Goal: Task Accomplishment & Management: Use online tool/utility

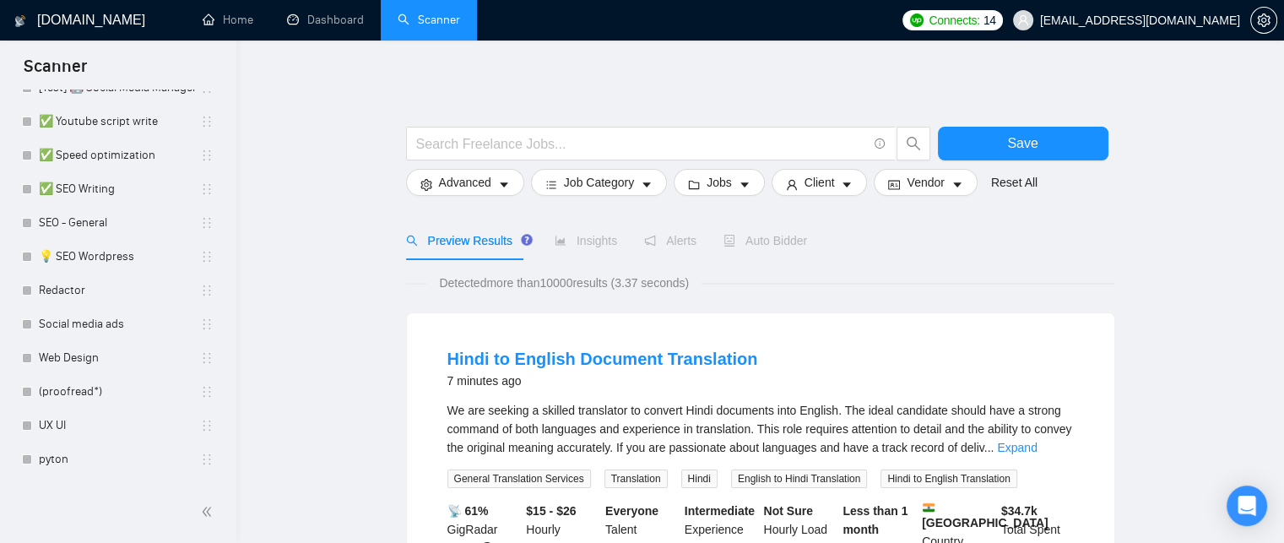
scroll to position [398, 0]
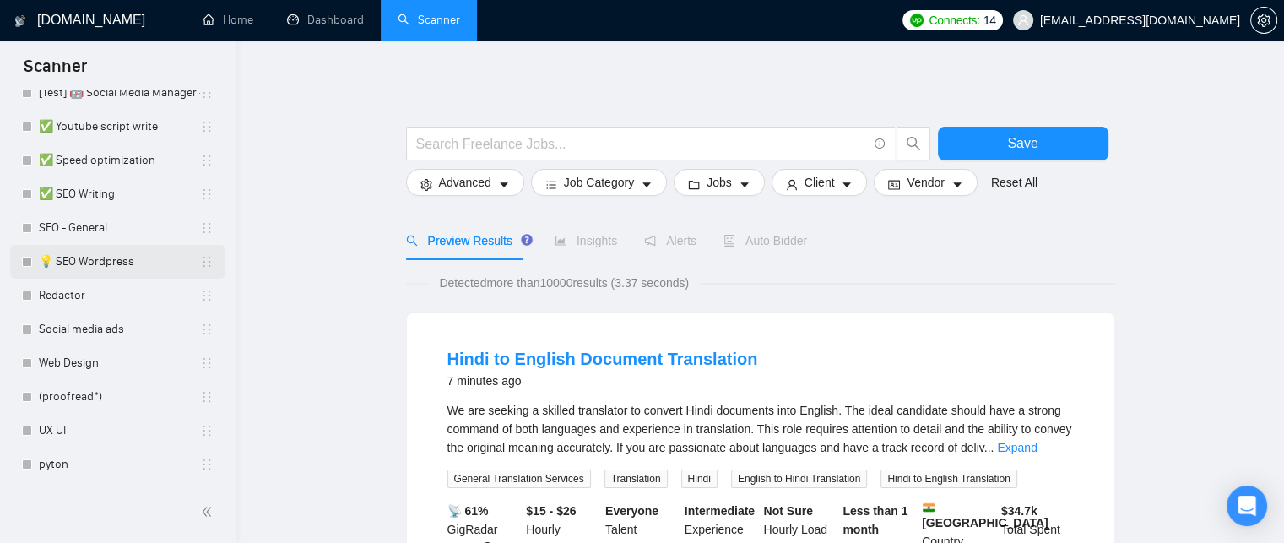
click at [84, 261] on link "💡 SEO Wordpress" at bounding box center [119, 262] width 161 height 34
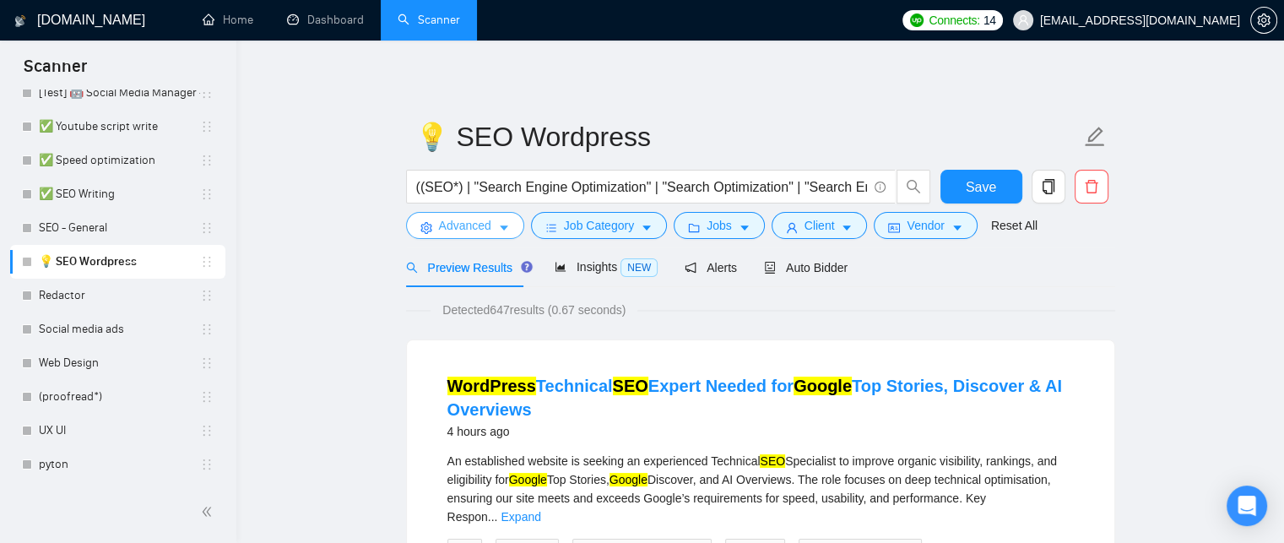
click at [466, 232] on span "Advanced" at bounding box center [465, 225] width 52 height 19
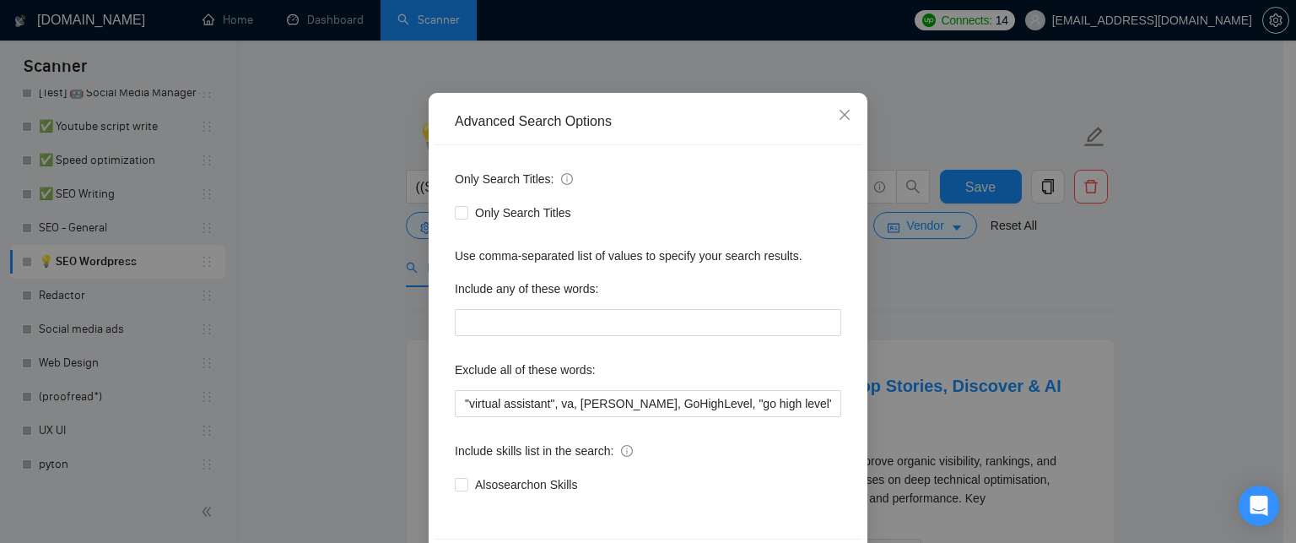
scroll to position [107, 0]
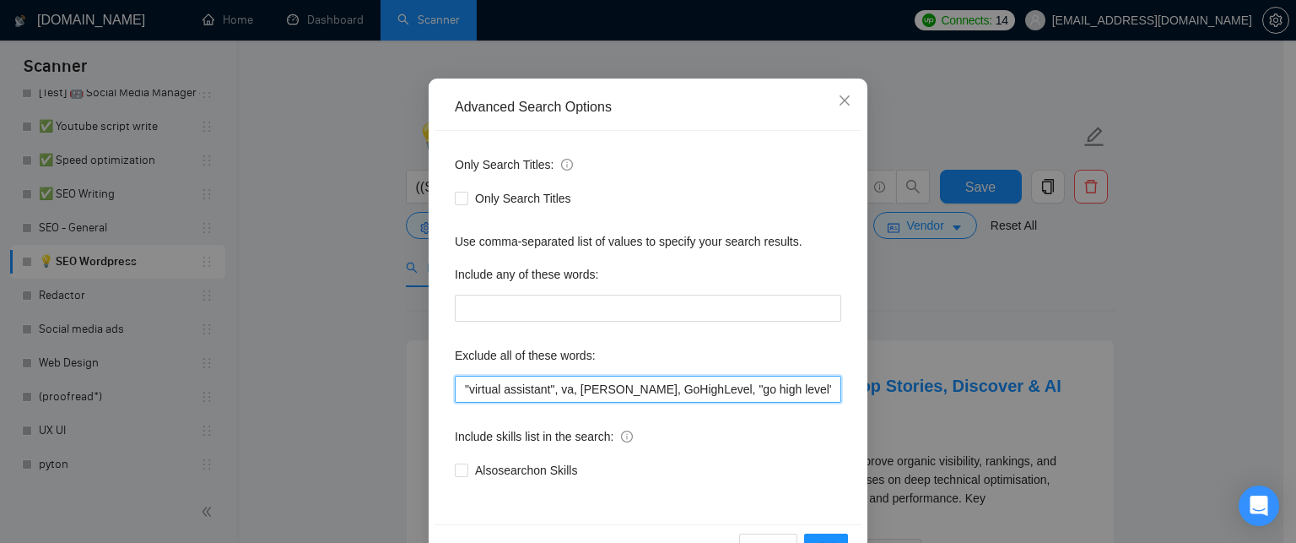
click at [671, 397] on input ""virtual assistant", va, [PERSON_NAME], GoHighLevel, "go high level", ghl" at bounding box center [648, 389] width 387 height 27
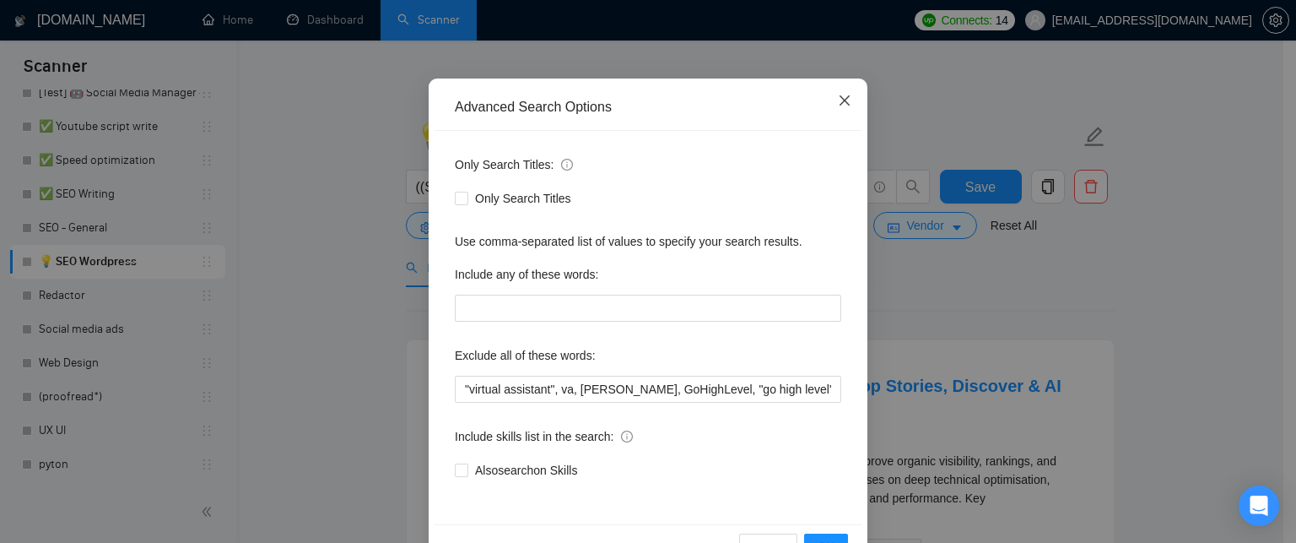
click at [841, 91] on span "Close" at bounding box center [845, 101] width 46 height 46
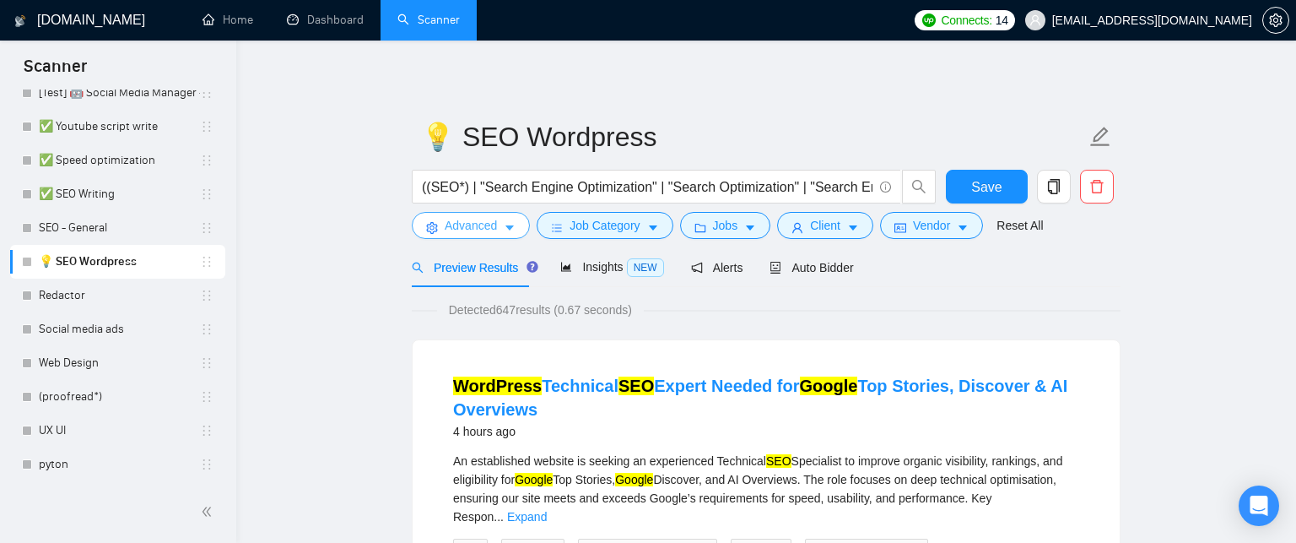
scroll to position [0, 0]
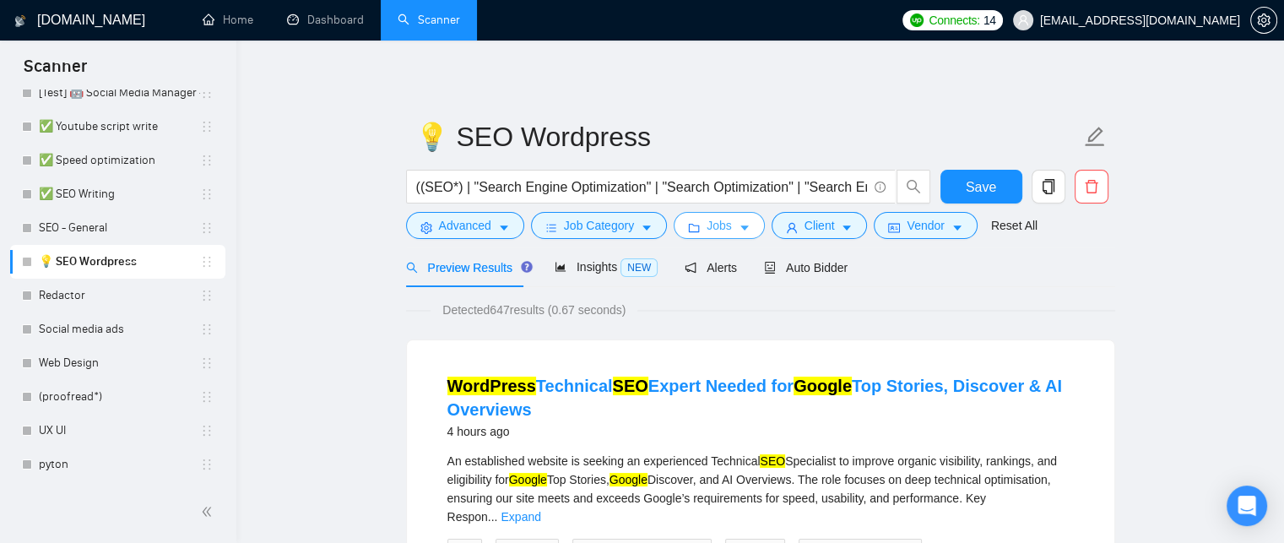
click at [746, 234] on button "Jobs" at bounding box center [719, 225] width 91 height 27
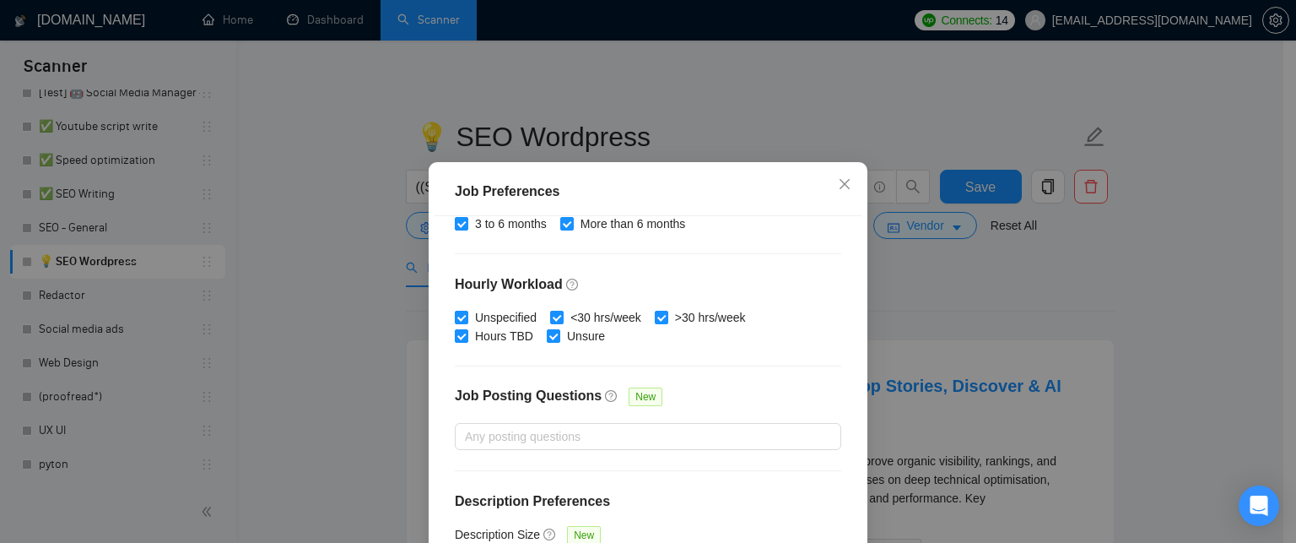
scroll to position [127, 0]
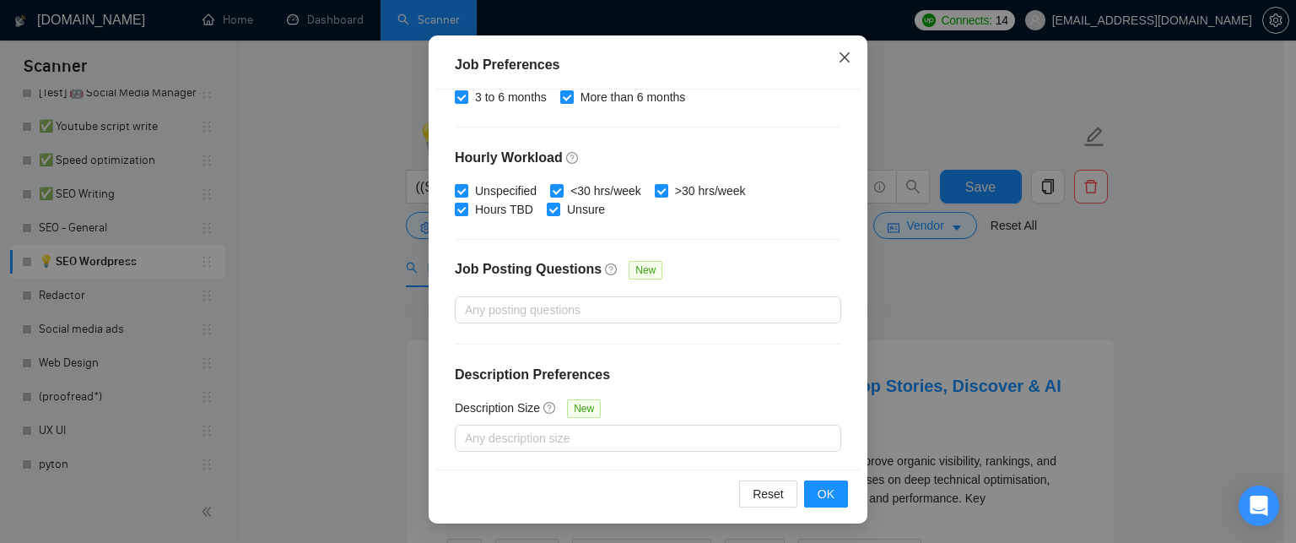
click at [828, 51] on span "Close" at bounding box center [845, 58] width 46 height 46
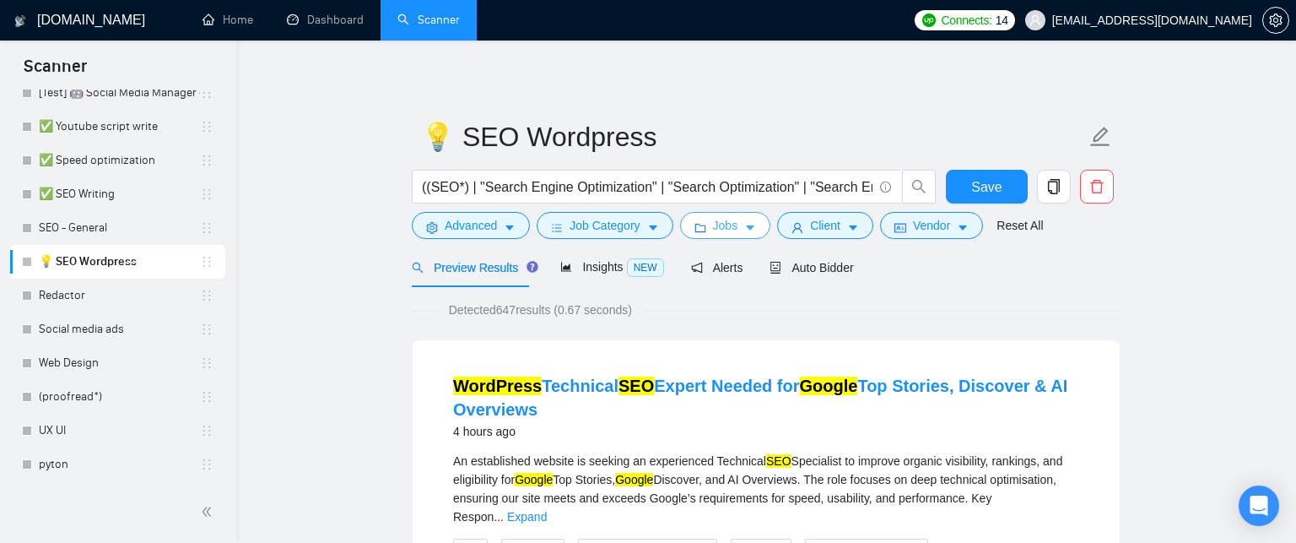
scroll to position [0, 0]
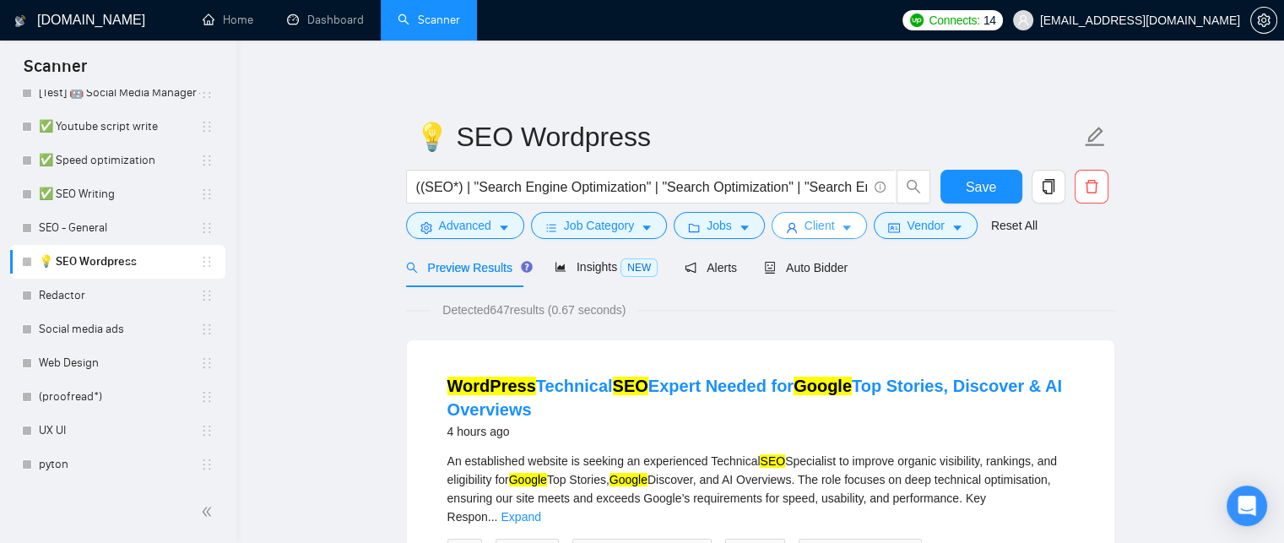
click at [831, 229] on button "Client" at bounding box center [819, 225] width 96 height 27
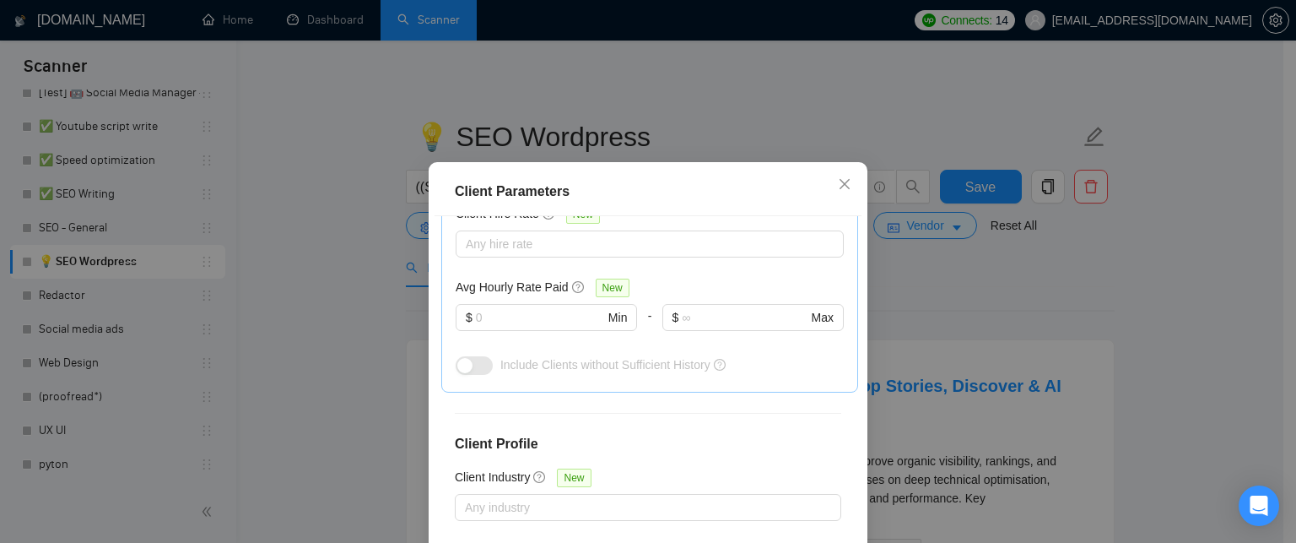
scroll to position [689, 0]
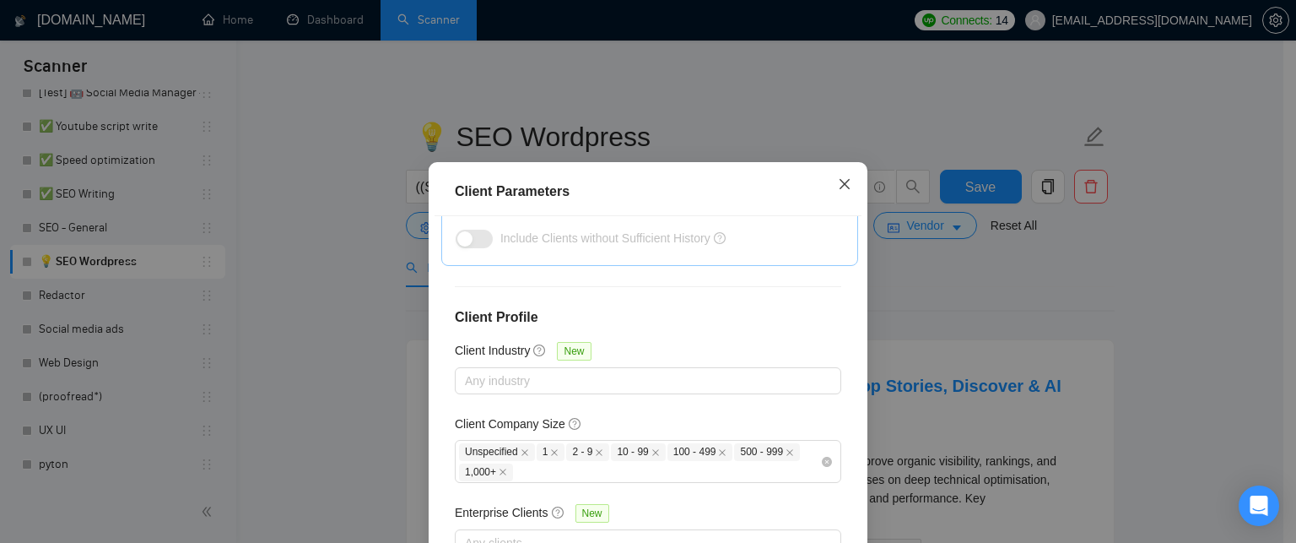
click at [846, 181] on span "Close" at bounding box center [845, 185] width 46 height 46
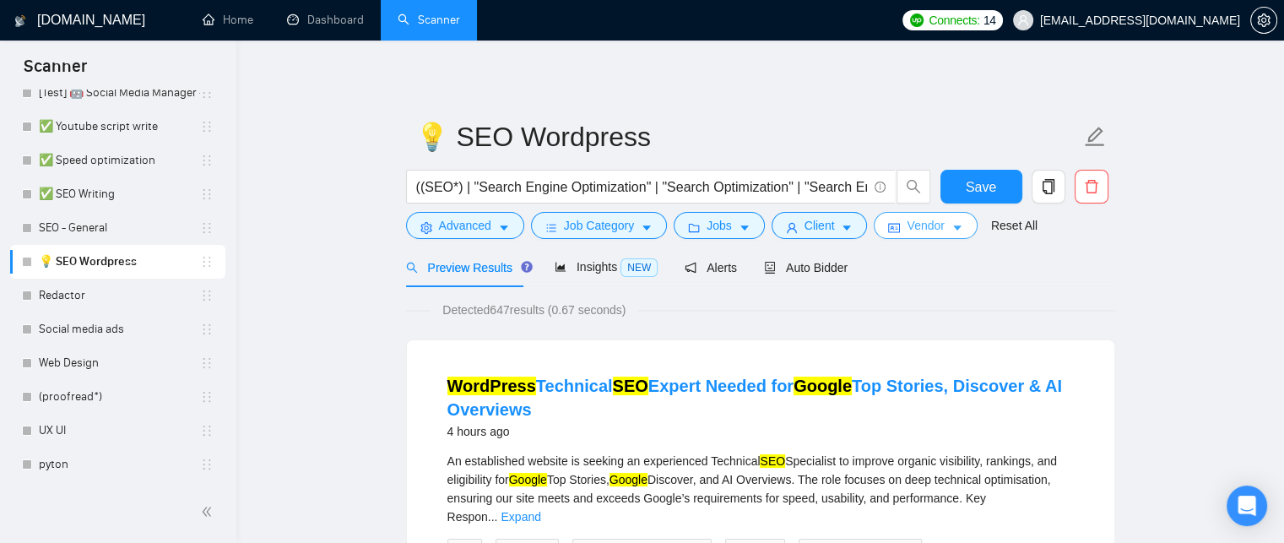
click at [929, 221] on span "Vendor" at bounding box center [924, 225] width 37 height 19
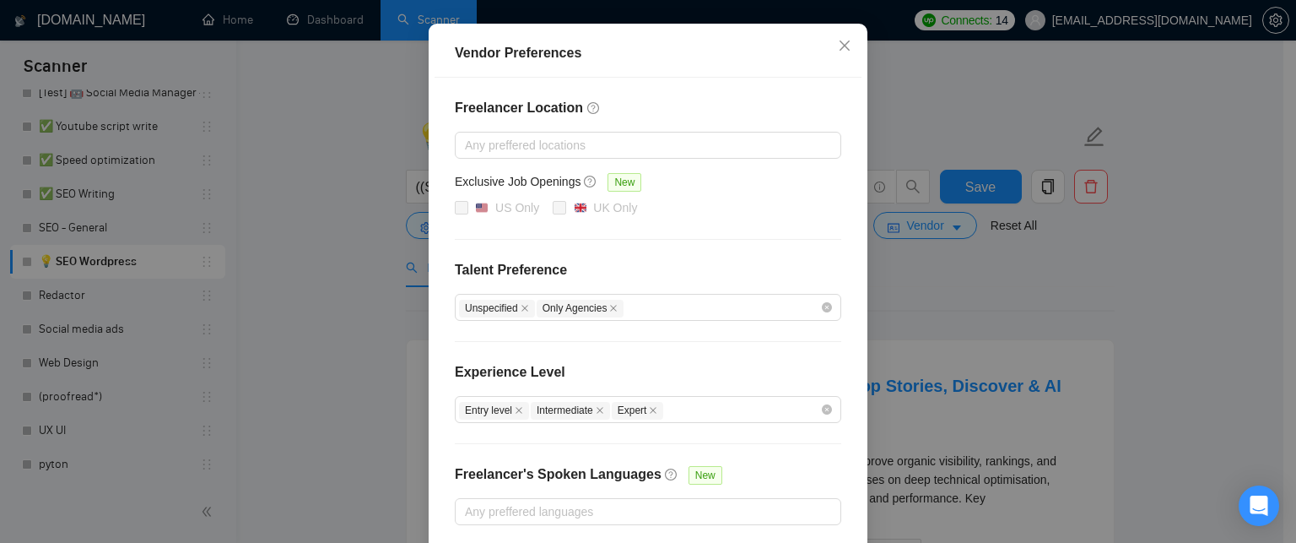
scroll to position [162, 0]
click at [847, 50] on span "Close" at bounding box center [845, 47] width 46 height 46
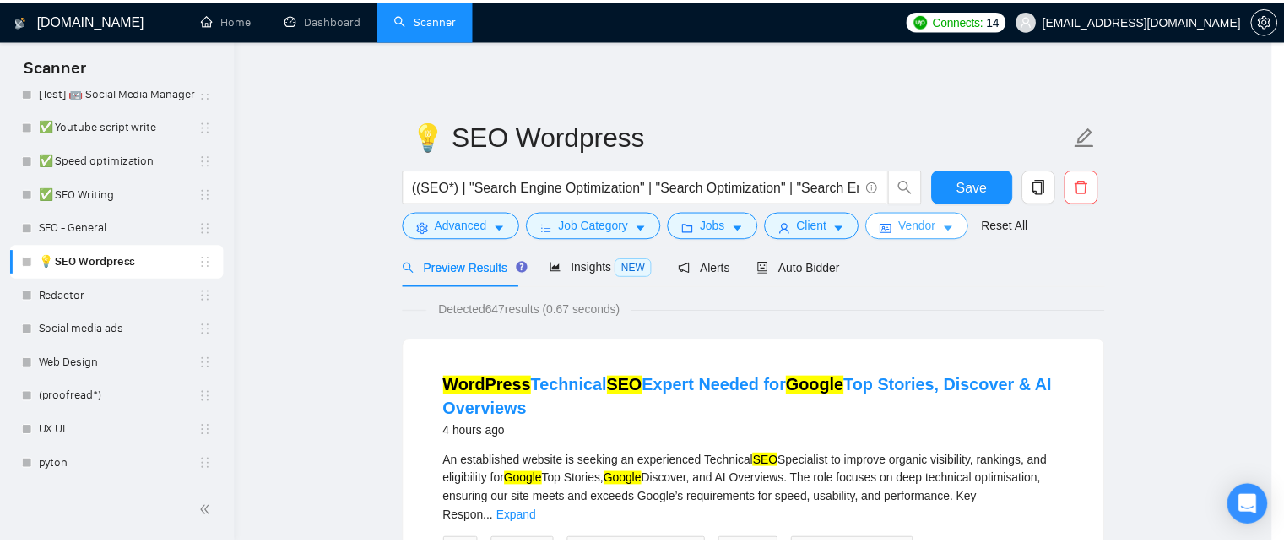
scroll to position [0, 0]
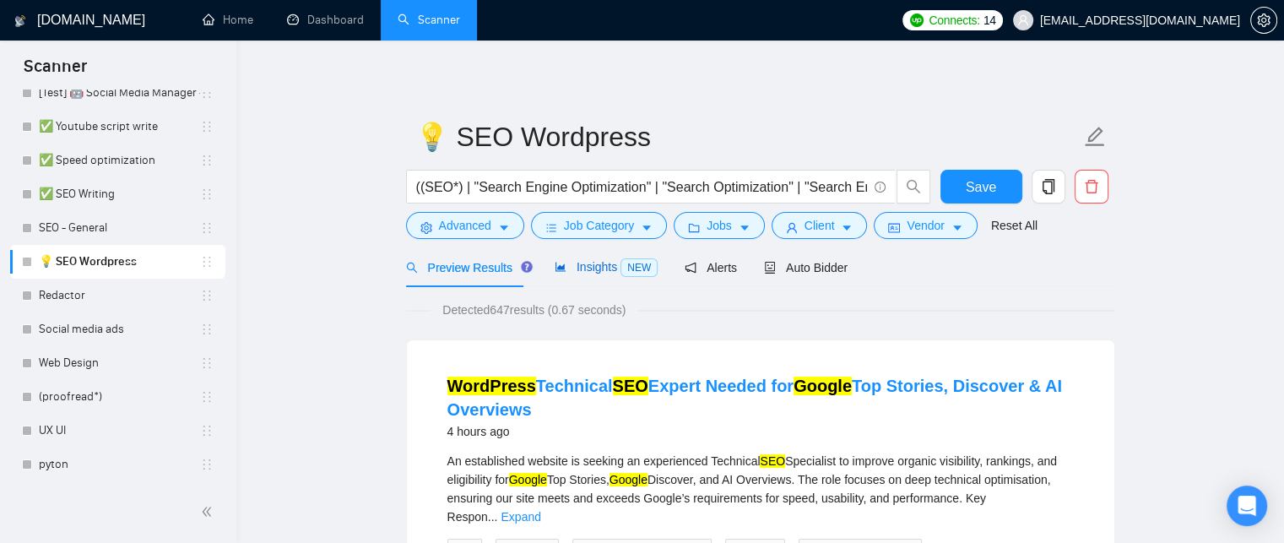
click at [614, 273] on span "Insights NEW" at bounding box center [606, 267] width 103 height 14
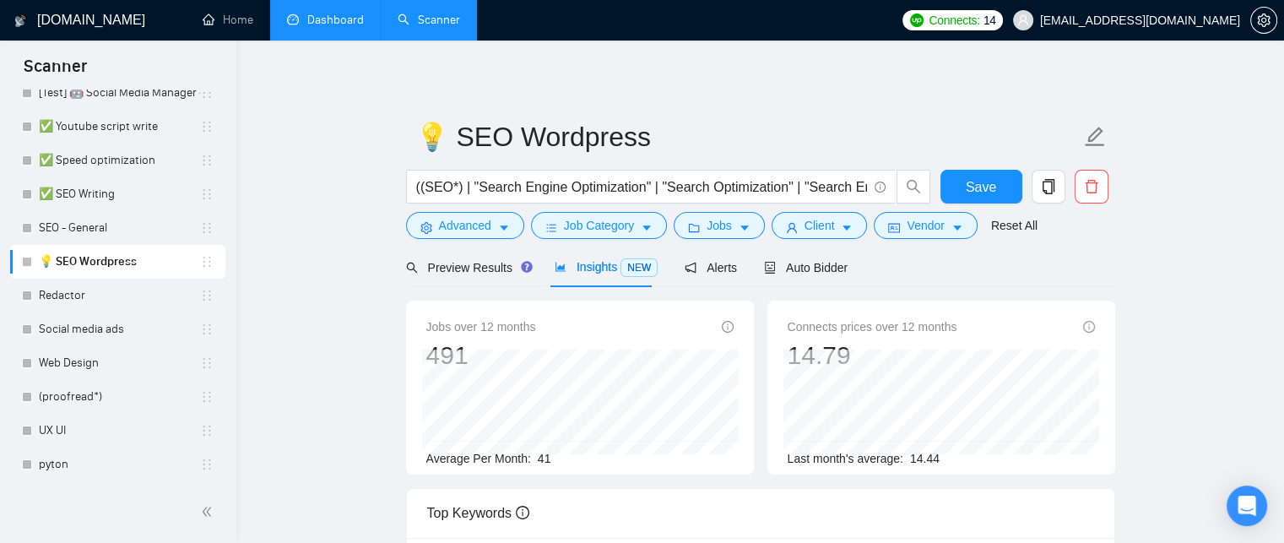
click at [345, 27] on link "Dashboard" at bounding box center [325, 20] width 77 height 14
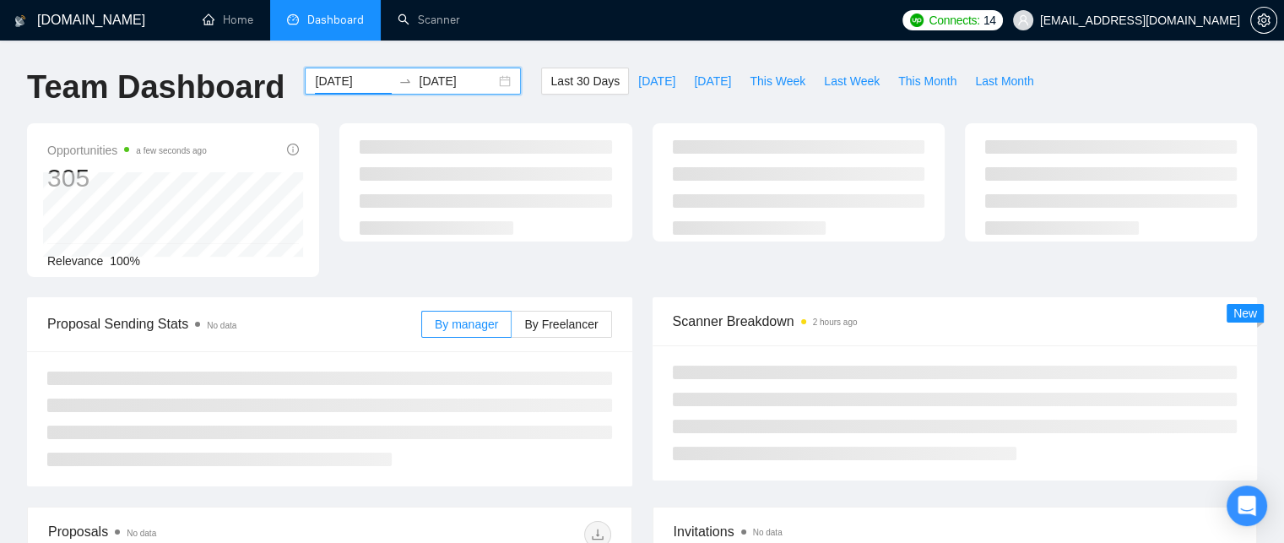
click at [355, 86] on input "[DATE]" at bounding box center [353, 81] width 77 height 19
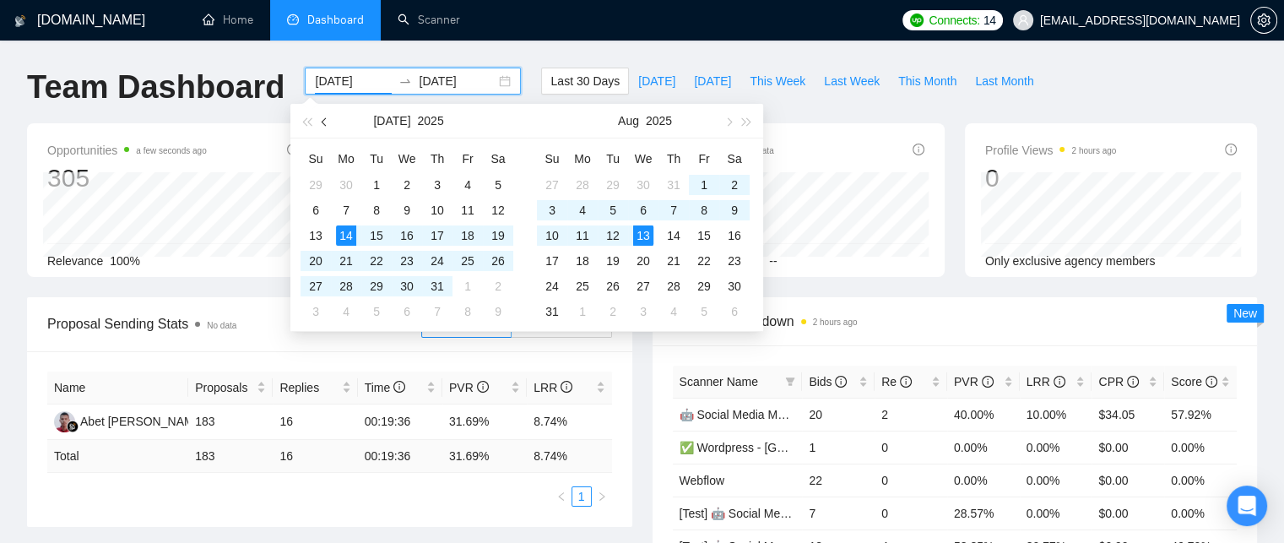
click at [322, 124] on button "button" at bounding box center [325, 121] width 19 height 34
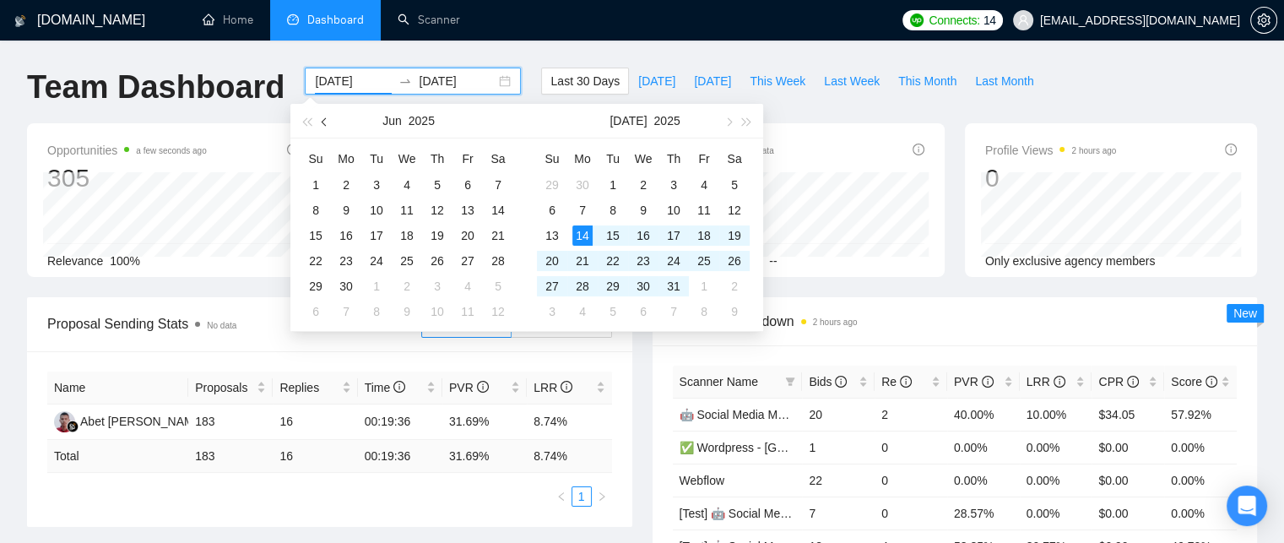
click at [322, 124] on button "button" at bounding box center [325, 121] width 19 height 34
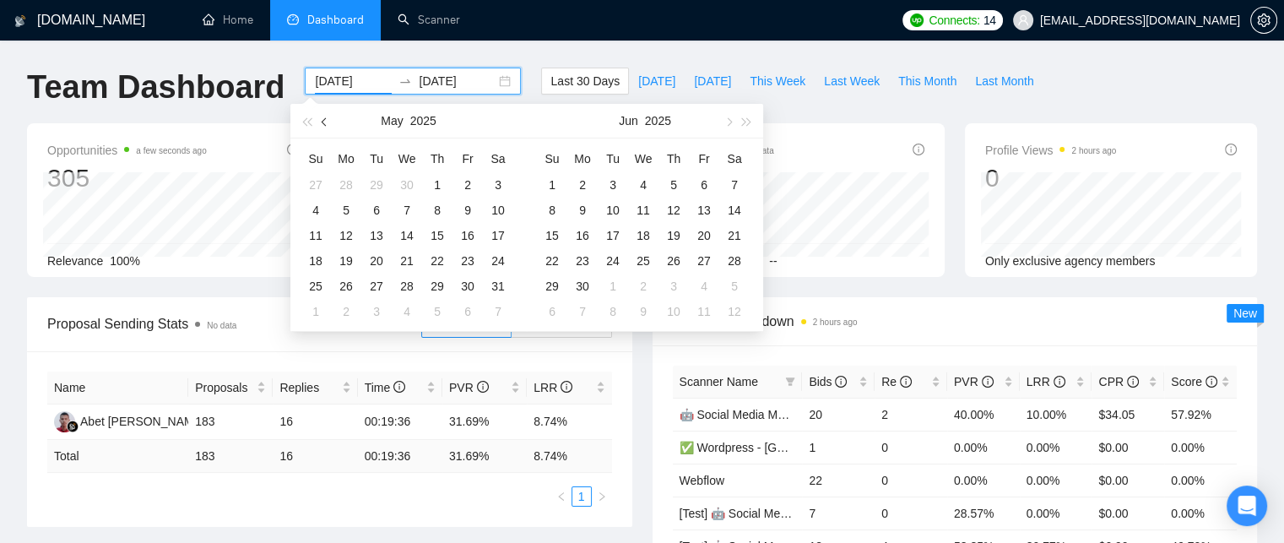
click at [322, 124] on button "button" at bounding box center [325, 121] width 19 height 34
type input "[DATE]"
click at [375, 189] on div "1" at bounding box center [376, 185] width 20 height 20
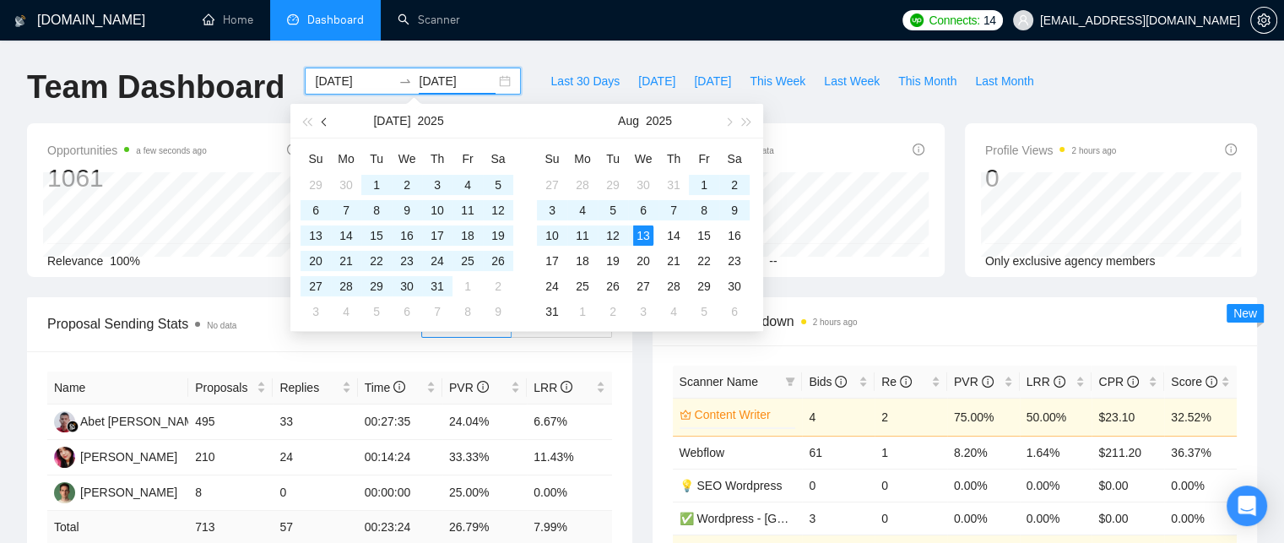
click at [324, 124] on span "button" at bounding box center [326, 121] width 8 height 8
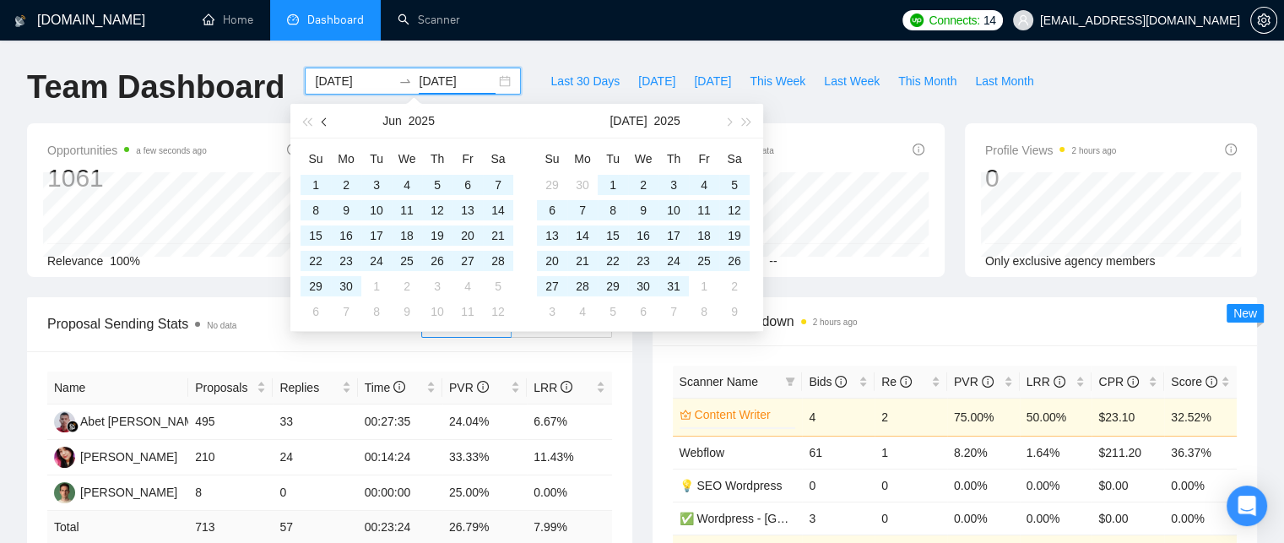
click at [324, 124] on span "button" at bounding box center [326, 121] width 8 height 8
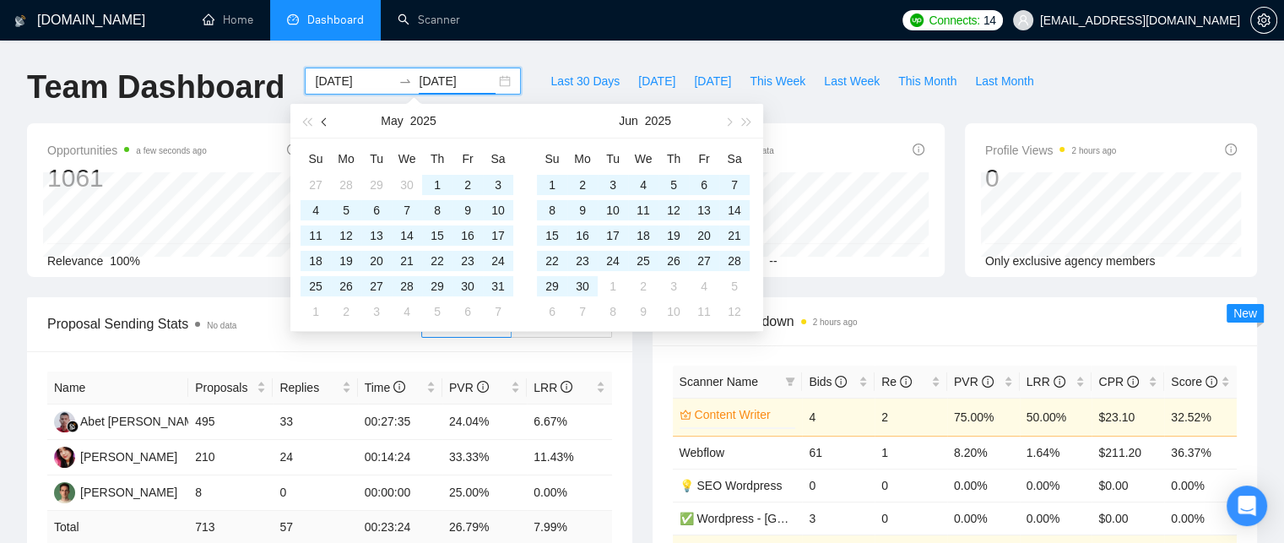
click at [324, 124] on span "button" at bounding box center [326, 121] width 8 height 8
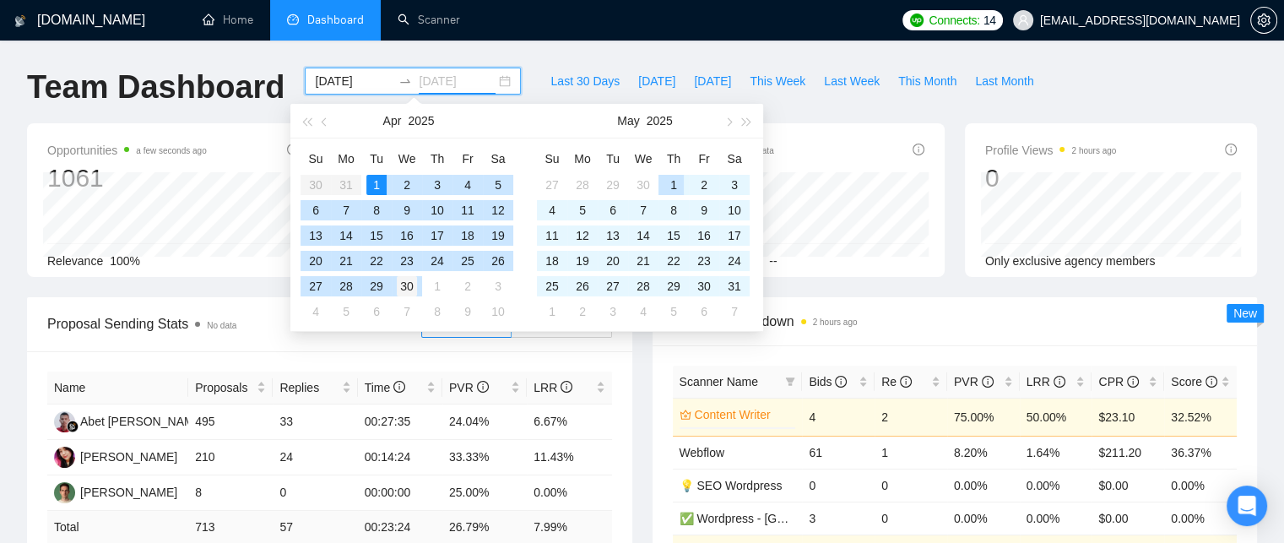
type input "[DATE]"
click at [412, 286] on div "30" at bounding box center [407, 286] width 20 height 20
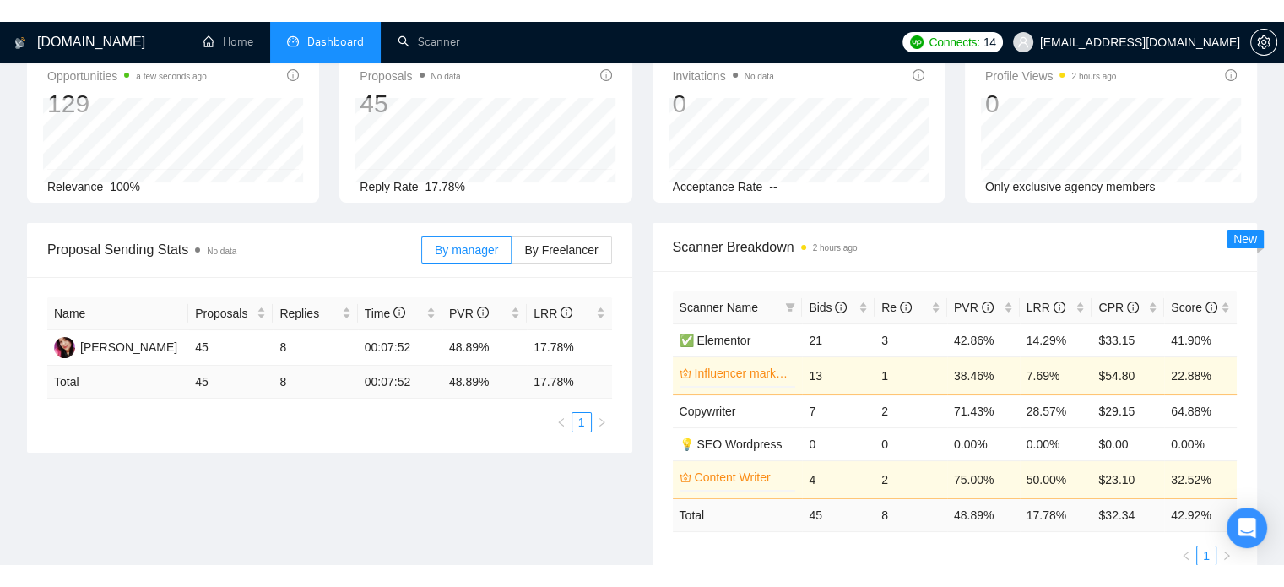
scroll to position [98, 0]
